Goal: Find specific page/section: Find specific page/section

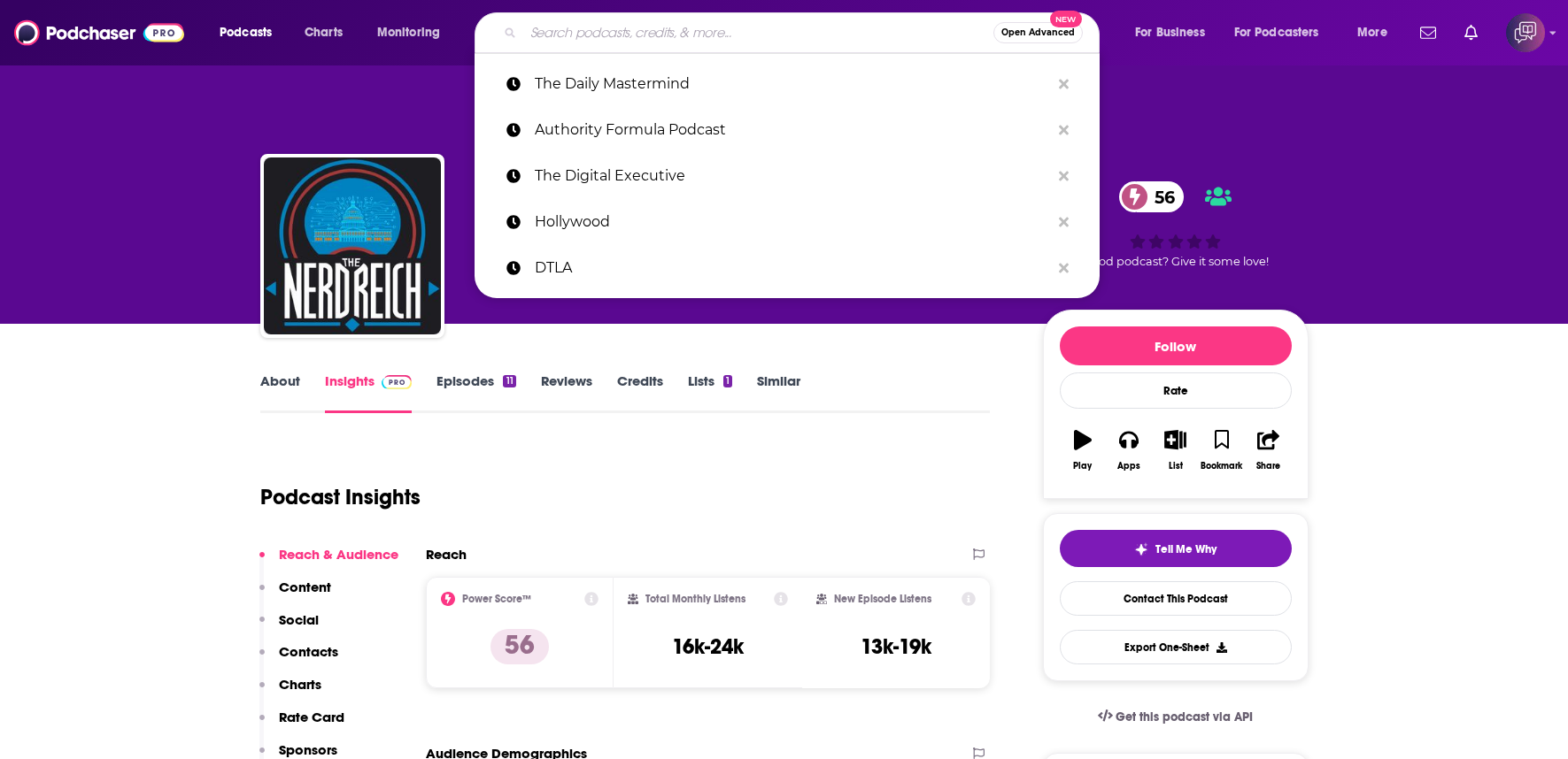
type input "[DOMAIN_NAME]"
drag, startPoint x: 0, startPoint y: 0, endPoint x: 979, endPoint y: 65, distance: 981.2
click at [678, 285] on div "nerdreich The Nerd [PERSON_NAME] 56 A News and Politics podcast 56 Good podcast…" at bounding box center [891, 249] width 833 height 159
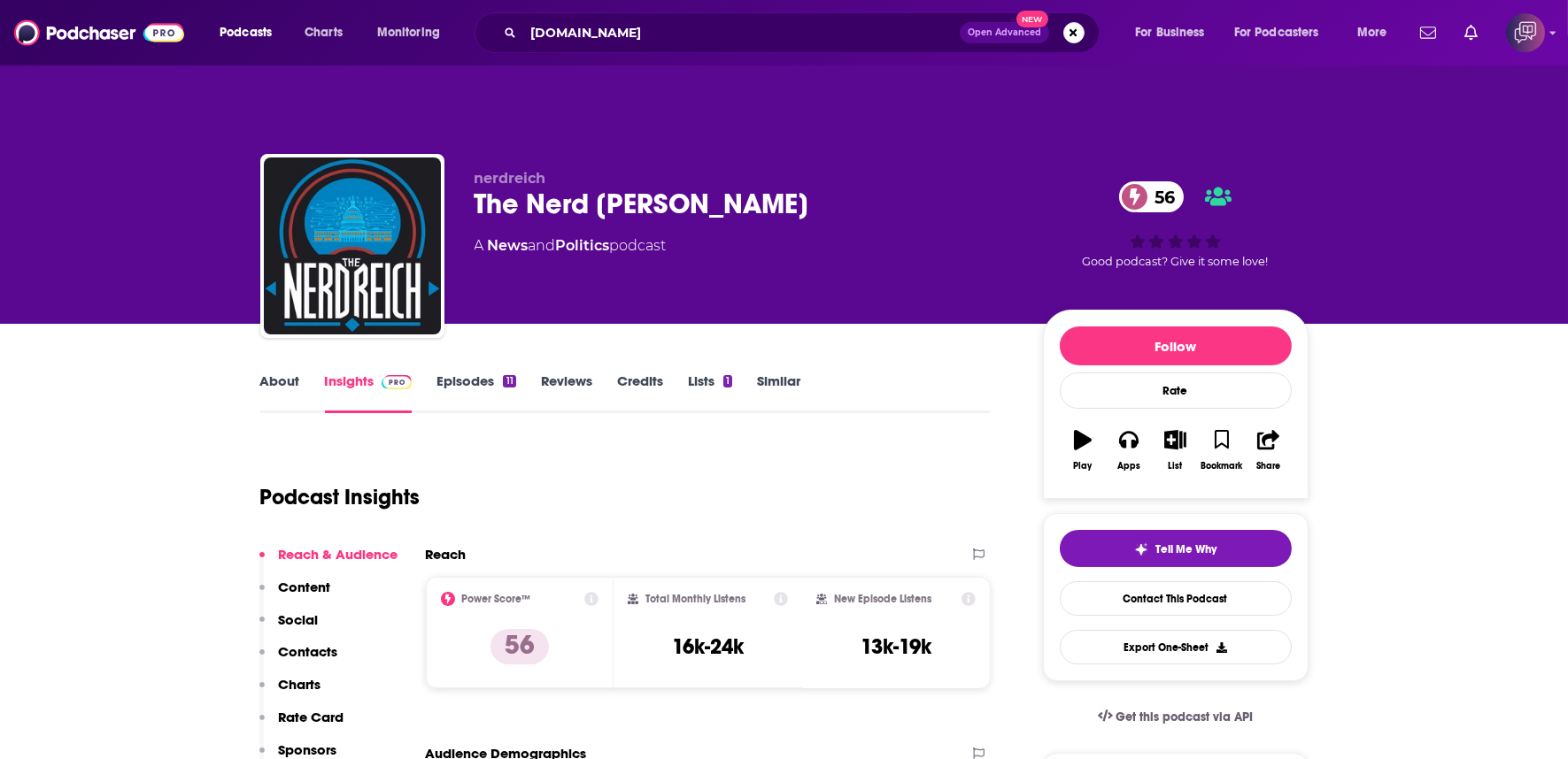
click at [988, 29] on span "Open Advanced" at bounding box center [1004, 33] width 73 height 9
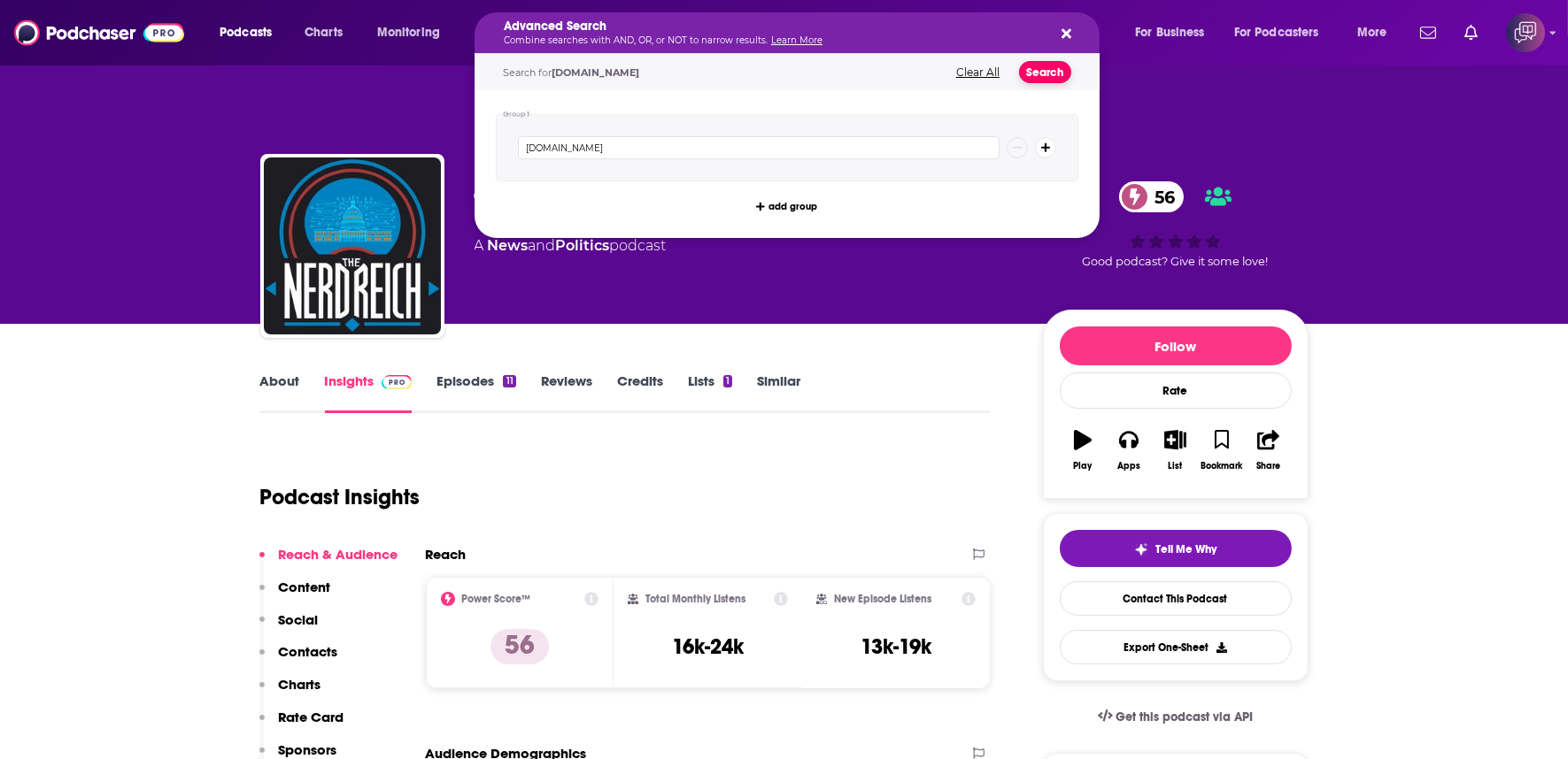
click at [1056, 71] on button "Search" at bounding box center [1045, 72] width 52 height 22
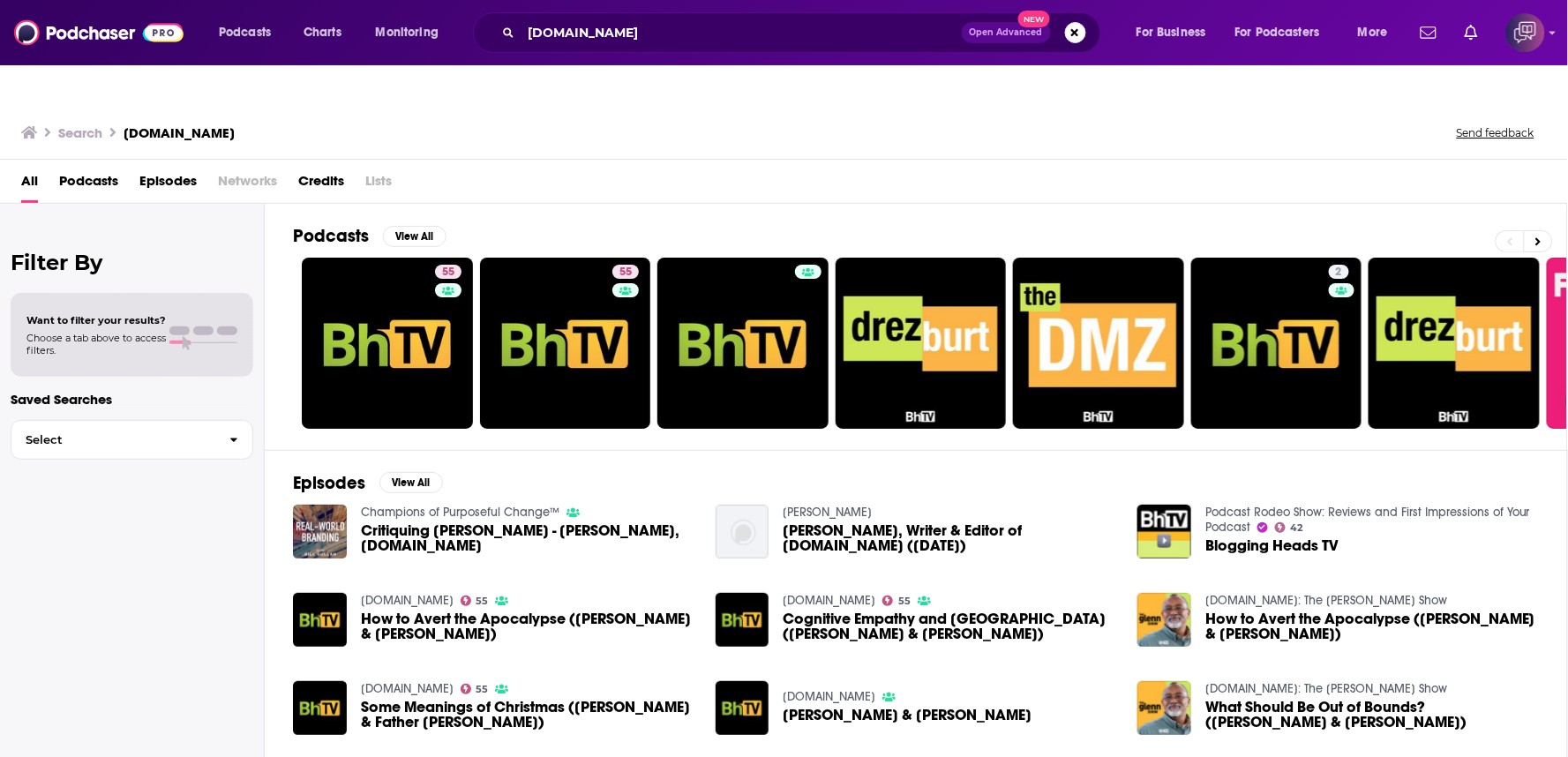
drag, startPoint x: 0, startPoint y: 796, endPoint x: 639, endPoint y: 157, distance: 903.7
click at [639, 166] on div "All Podcasts Episodes Networks Credits Lists" at bounding box center [787, 184] width 1533 height 36
click at [257, 204] on div "Filter By Want to filter your results? Choose a tab above to access filters. Sa…" at bounding box center [132, 582] width 265 height 757
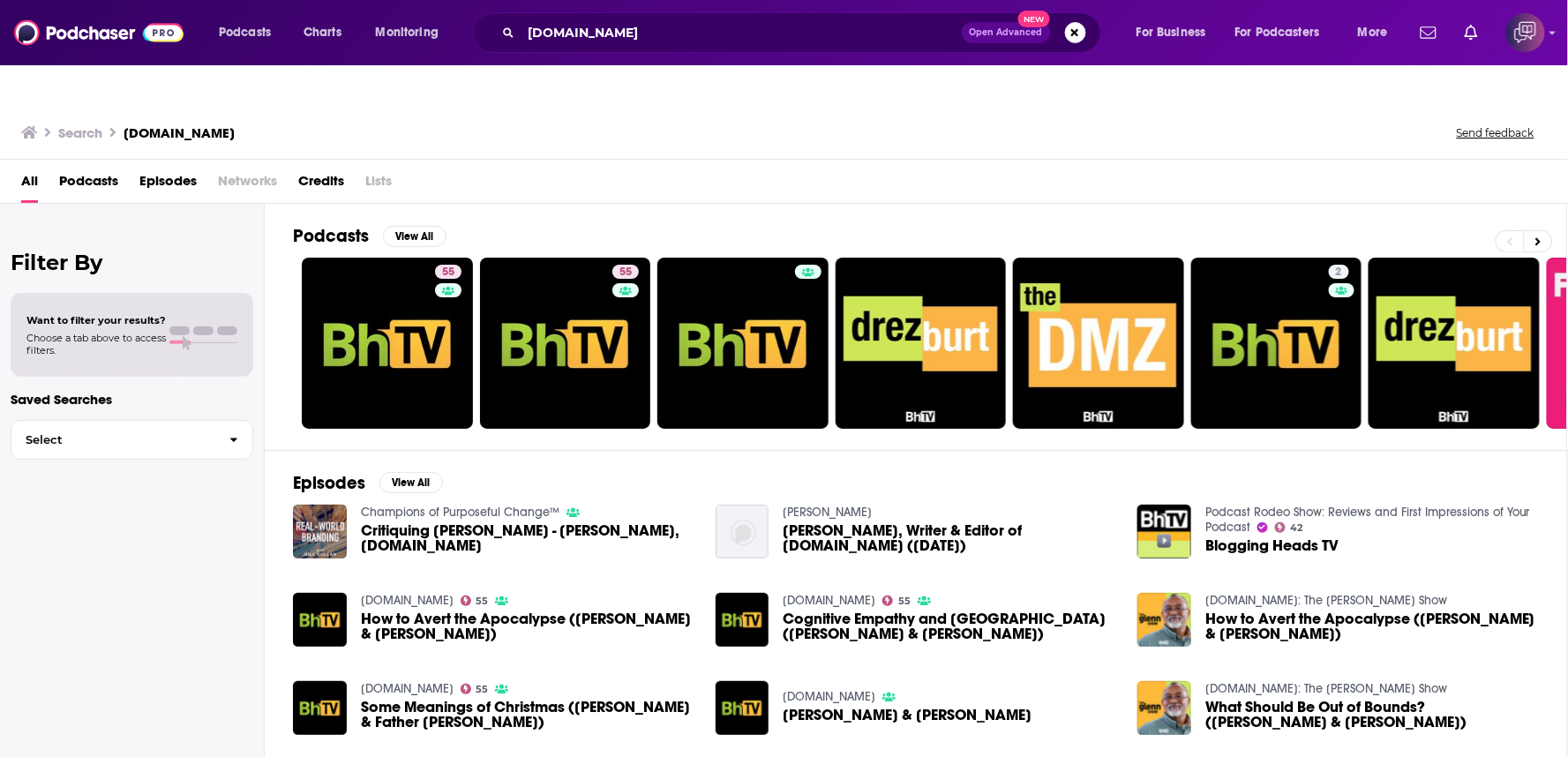
click at [375, 166] on span "Lists" at bounding box center [378, 184] width 27 height 36
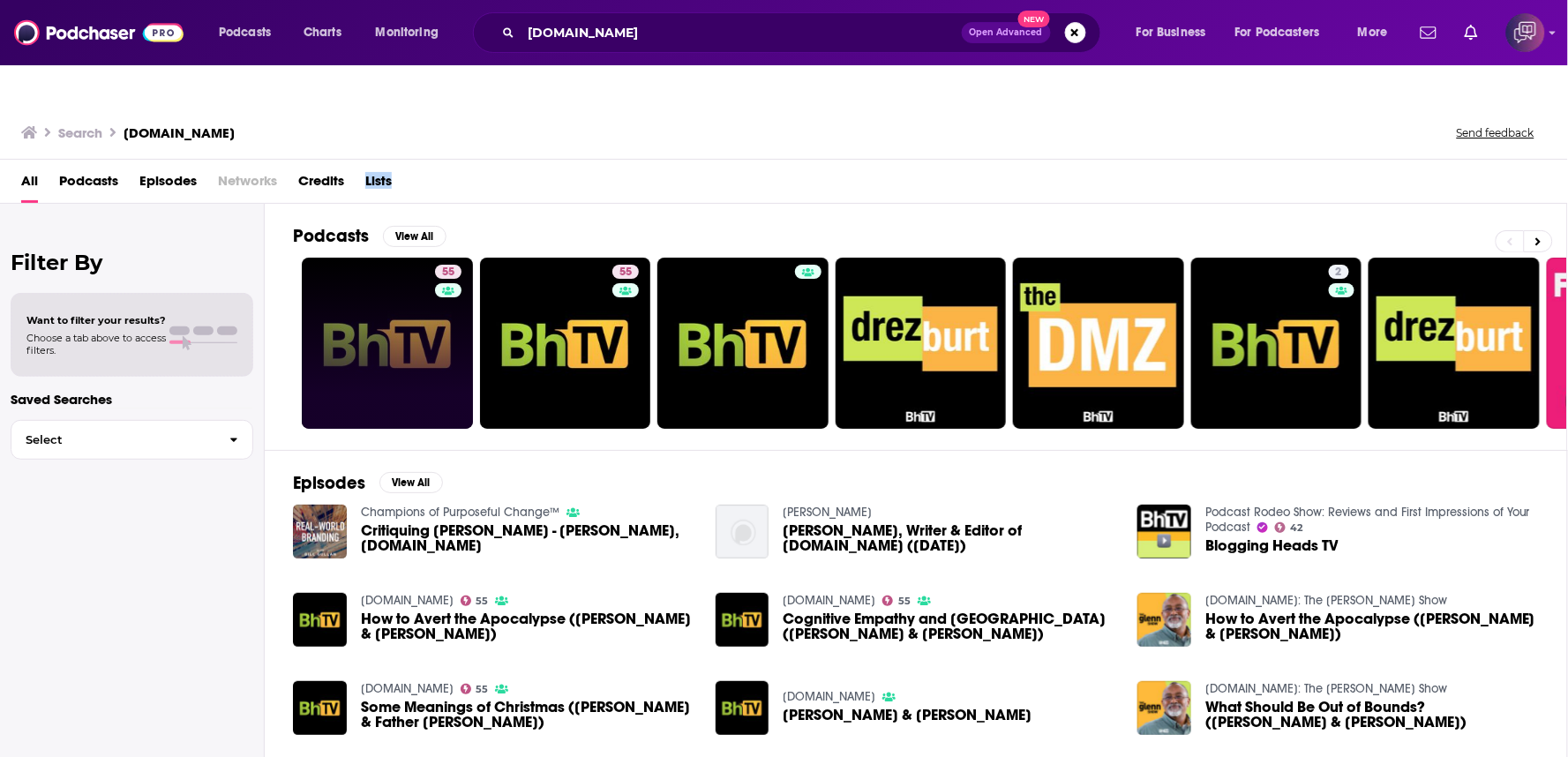
click at [412, 339] on link "55" at bounding box center [388, 344] width 171 height 171
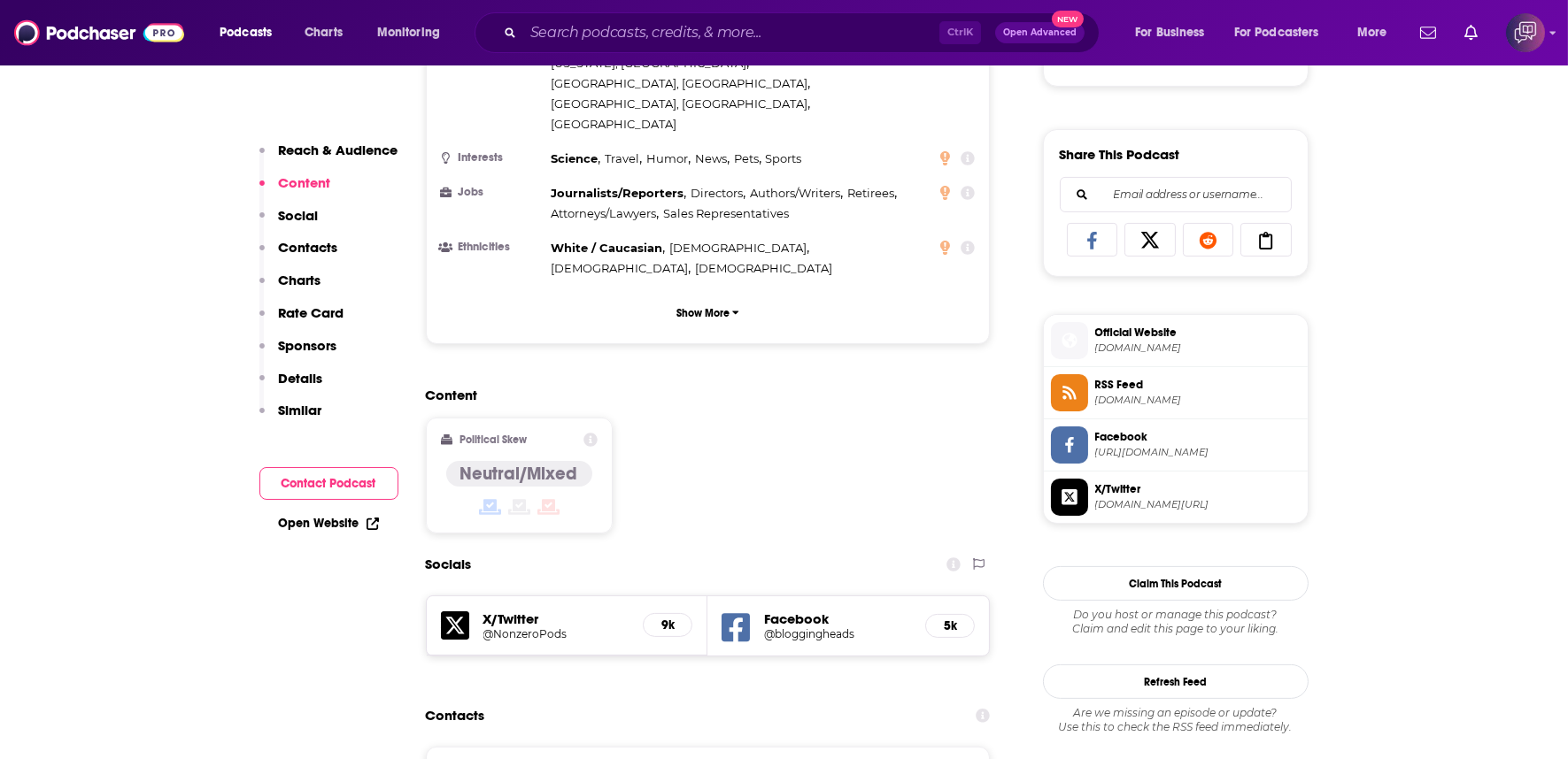
scroll to position [1179, 0]
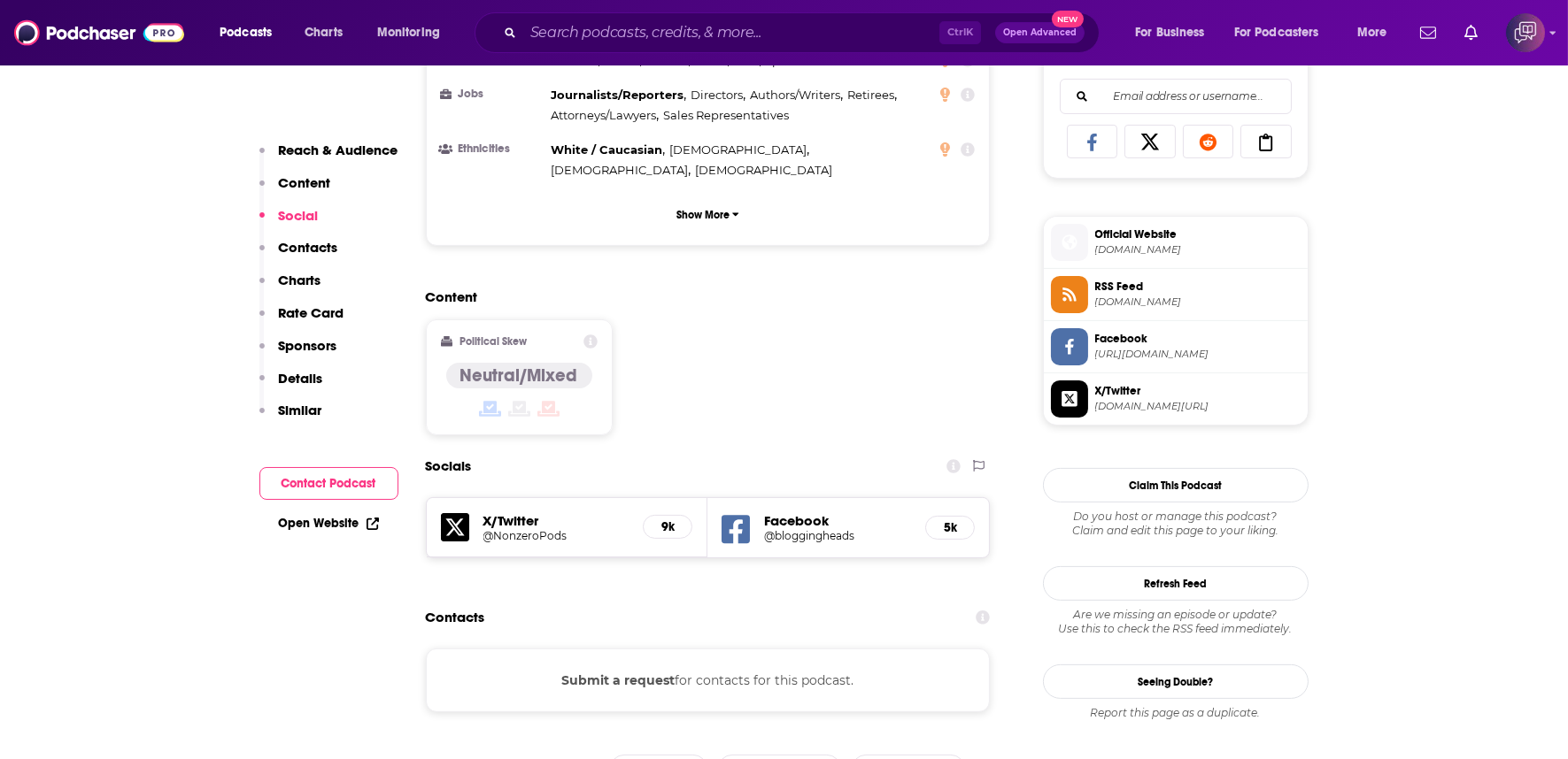
click at [847, 512] on h5 "Facebook" at bounding box center [837, 520] width 147 height 17
click at [834, 512] on h5 "Facebook" at bounding box center [837, 520] width 147 height 17
click at [766, 529] on h5 "@bloggingheads" at bounding box center [837, 535] width 147 height 13
